Goal: Information Seeking & Learning: Learn about a topic

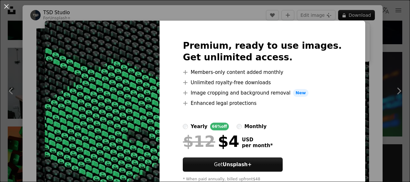
scroll to position [484, 0]
click at [6, 6] on button "An X shape" at bounding box center [7, 7] width 8 height 8
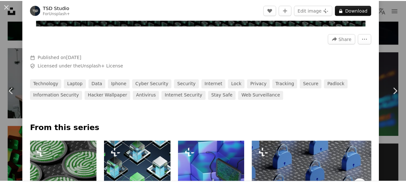
scroll to position [194, 0]
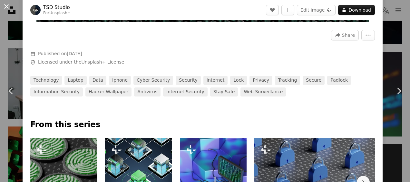
click at [5, 7] on button "An X shape" at bounding box center [7, 7] width 8 height 8
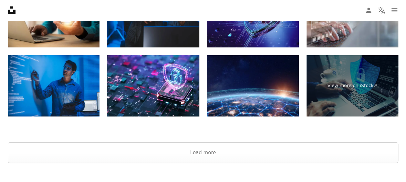
scroll to position [1033, 0]
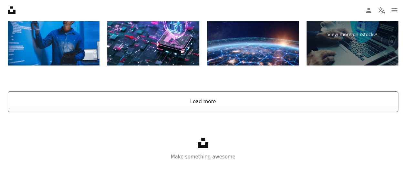
click at [201, 101] on button "Load more" at bounding box center [203, 101] width 390 height 21
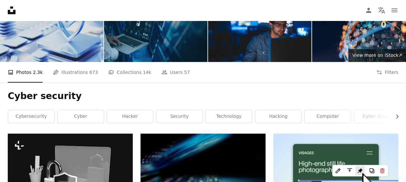
scroll to position [0, 0]
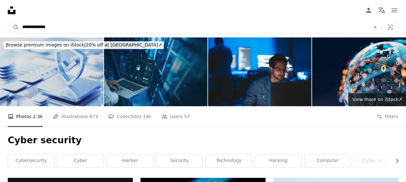
click at [39, 27] on input "**********" at bounding box center [193, 27] width 348 height 12
type input "**********"
click button "A magnifying glass" at bounding box center [13, 27] width 11 height 12
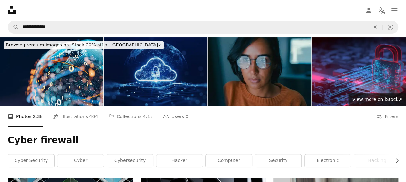
click at [170, 63] on img at bounding box center [155, 71] width 103 height 69
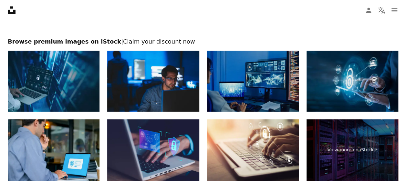
scroll to position [1065, 0]
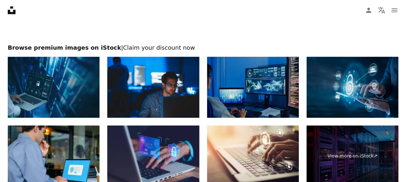
click at [345, 82] on img at bounding box center [352, 87] width 92 height 61
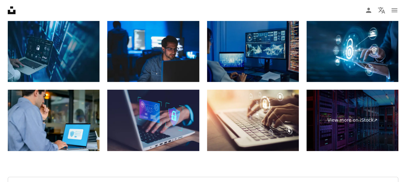
scroll to position [1162, 0]
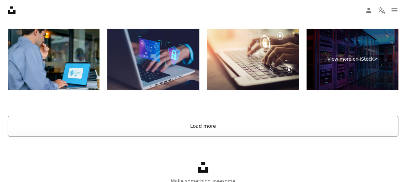
click at [245, 127] on button "Load more" at bounding box center [203, 126] width 390 height 21
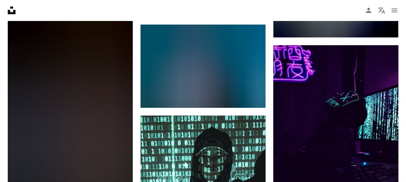
scroll to position [7550, 0]
